Goal: Task Accomplishment & Management: Manage account settings

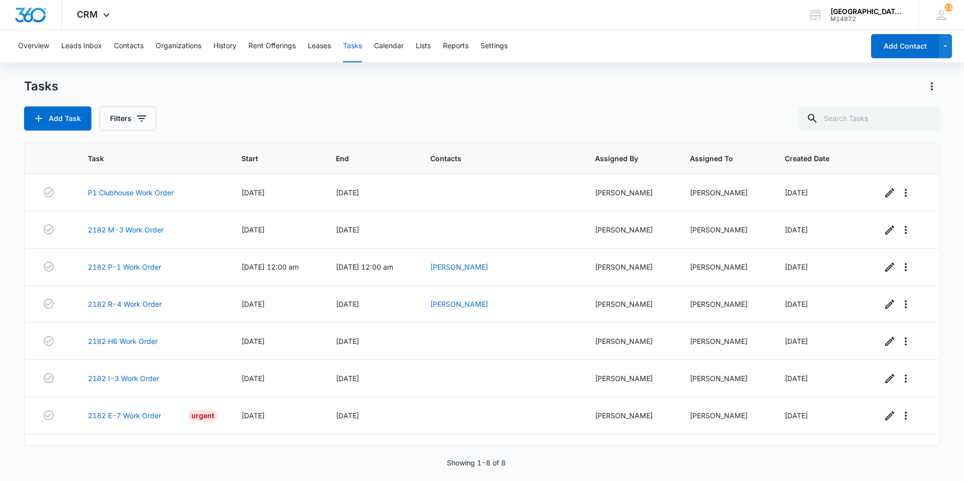
scroll to position [26, 0]
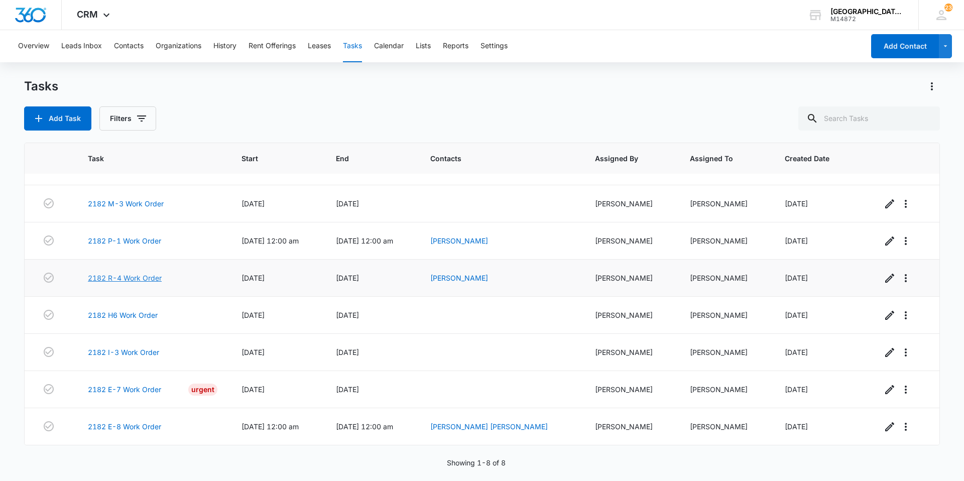
click at [133, 275] on link "2182 R-4 Work Order" at bounding box center [125, 278] width 74 height 11
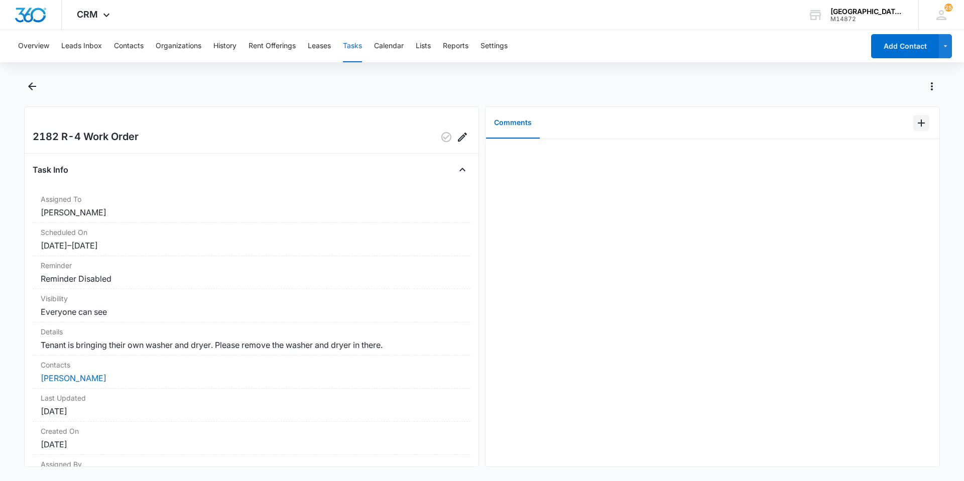
click at [915, 117] on icon "Add Comment" at bounding box center [921, 123] width 12 height 12
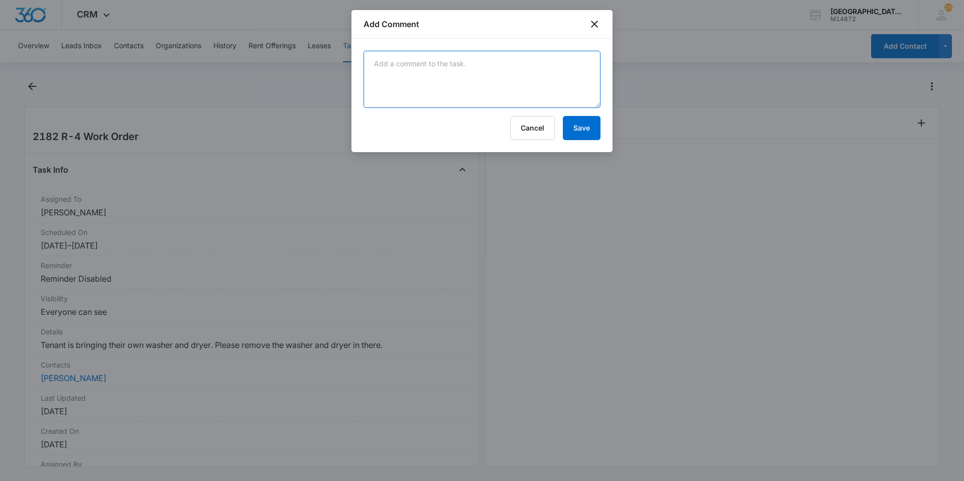
click at [555, 73] on textarea at bounding box center [481, 79] width 237 height 57
type textarea "Please remove no later than 8/14 as tenant is being credited back."
click at [589, 138] on button "Save" at bounding box center [582, 128] width 38 height 24
